Goal: Find contact information: Find contact information

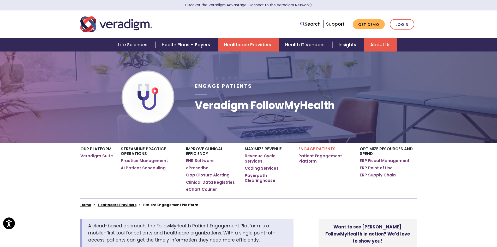
click at [387, 41] on link "About Us" at bounding box center [380, 44] width 33 height 13
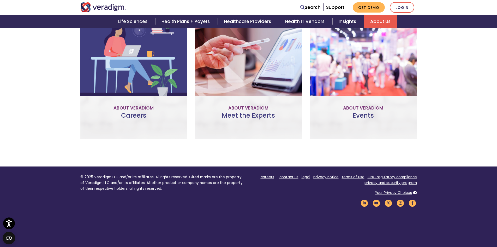
scroll to position [391, 0]
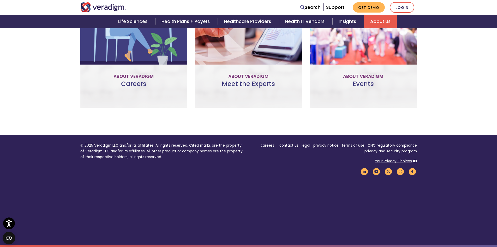
drag, startPoint x: 499, startPoint y: 41, endPoint x: 501, endPoint y: 208, distance: 167.6
click at [285, 145] on link "contact us" at bounding box center [289, 145] width 19 height 5
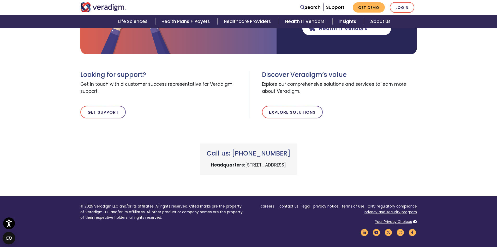
scroll to position [145, 0]
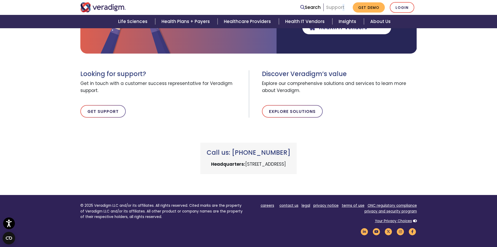
click at [341, 9] on ul "Search Support Get Demo Login" at bounding box center [357, 7] width 119 height 11
click at [340, 9] on link "Support" at bounding box center [335, 7] width 18 height 6
